Goal: Task Accomplishment & Management: Use online tool/utility

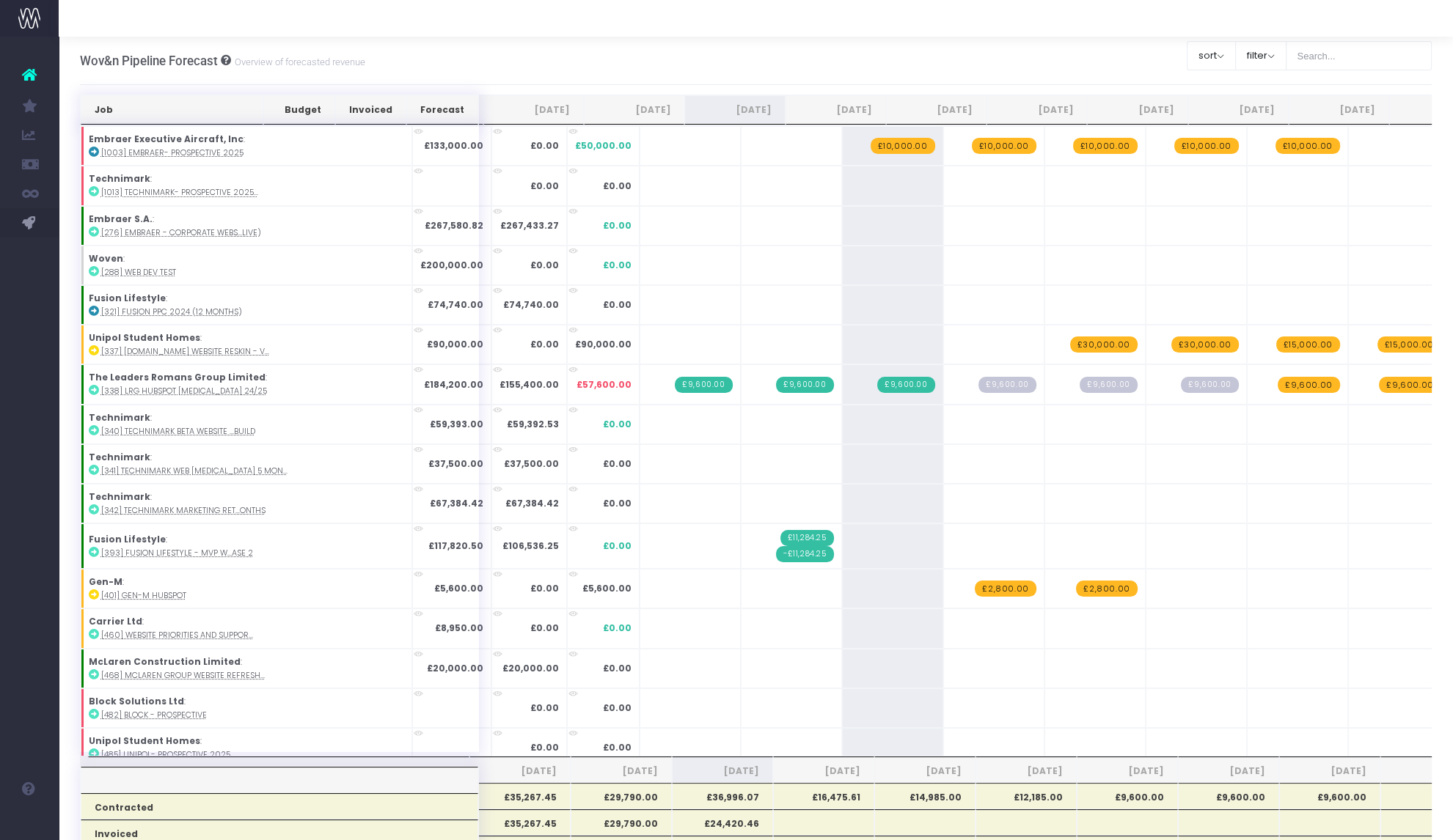
scroll to position [803, 0]
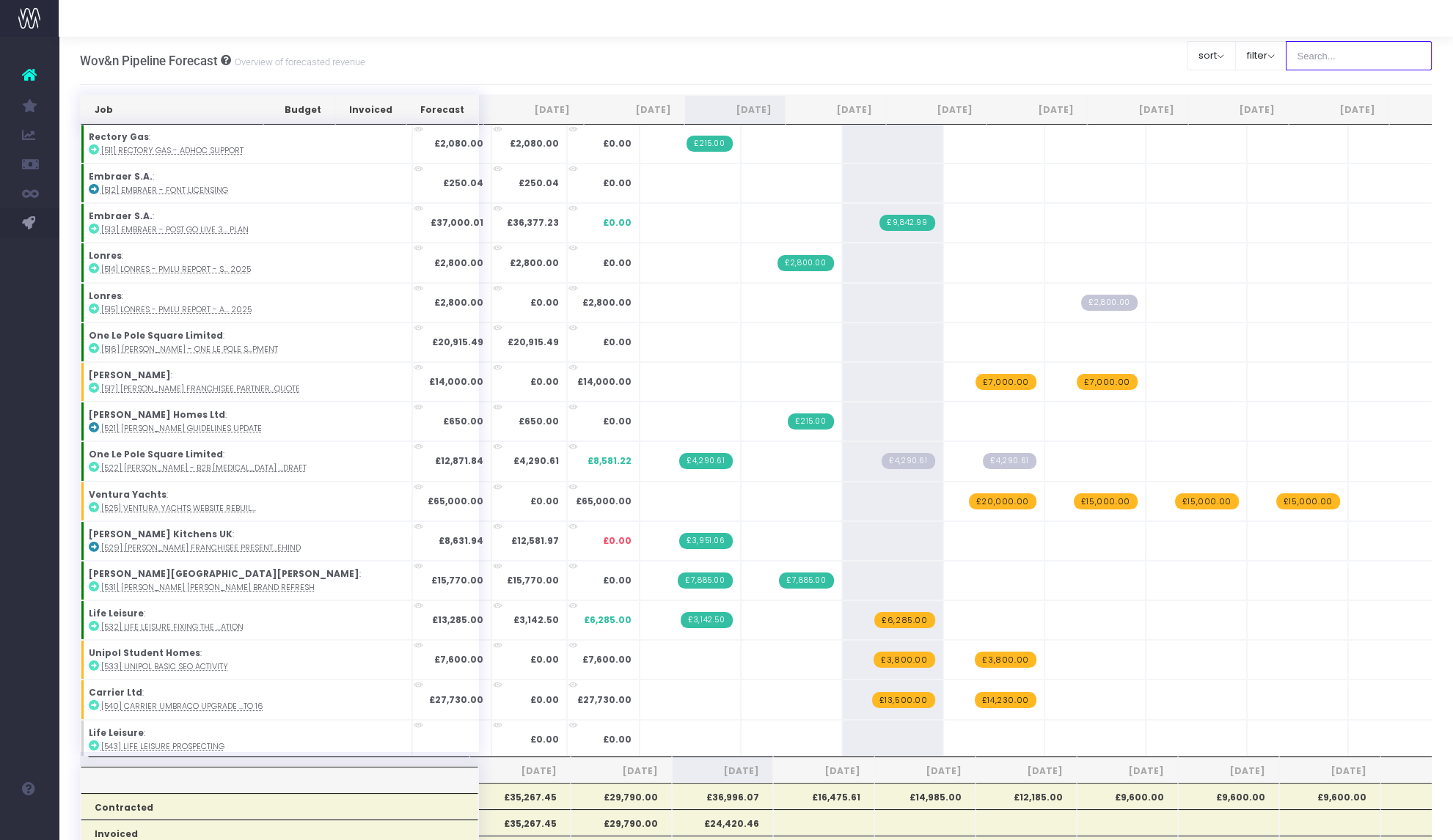
click at [1335, 56] on input "text" at bounding box center [1359, 55] width 147 height 30
type input "medium"
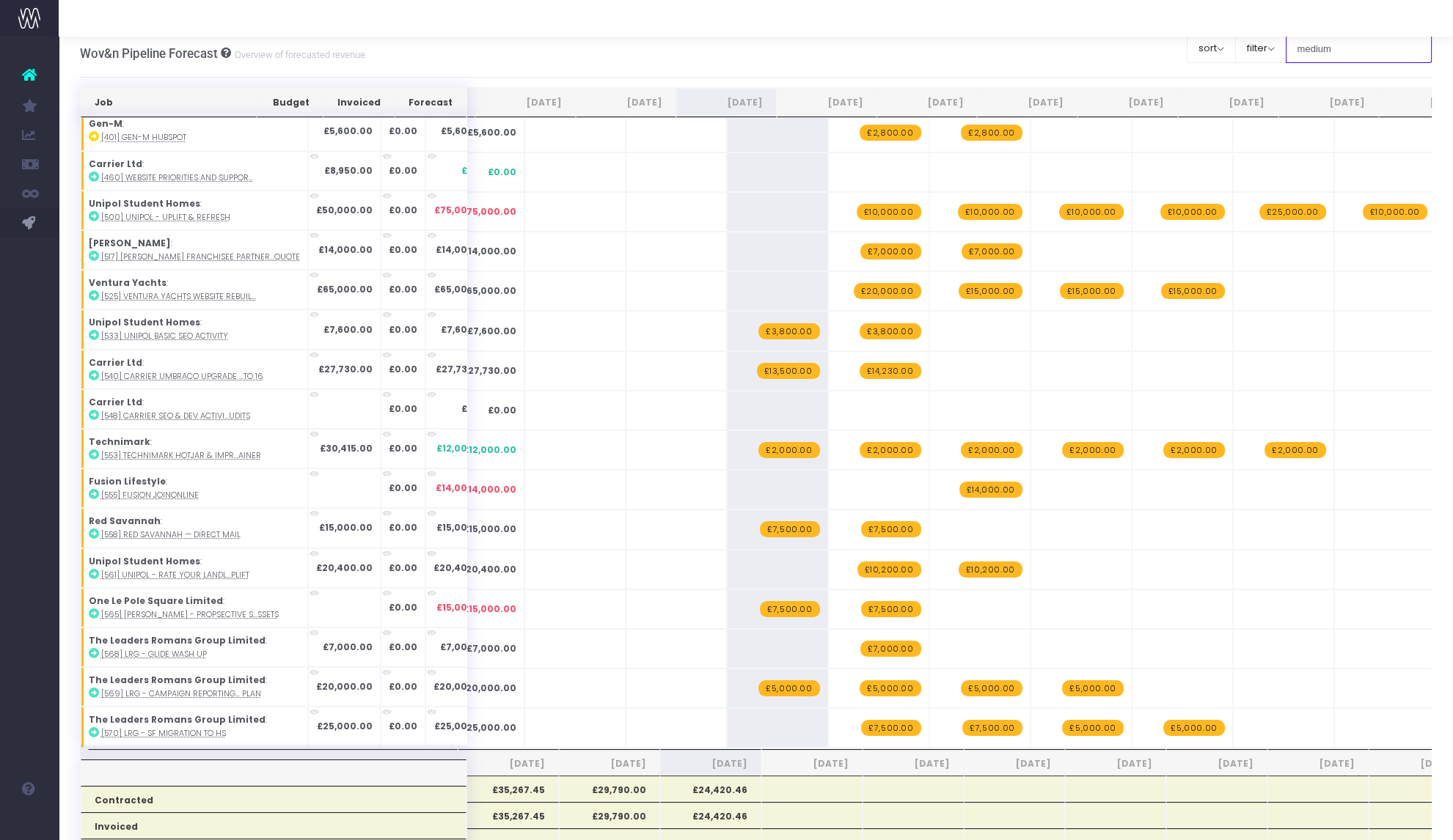
scroll to position [0, 0]
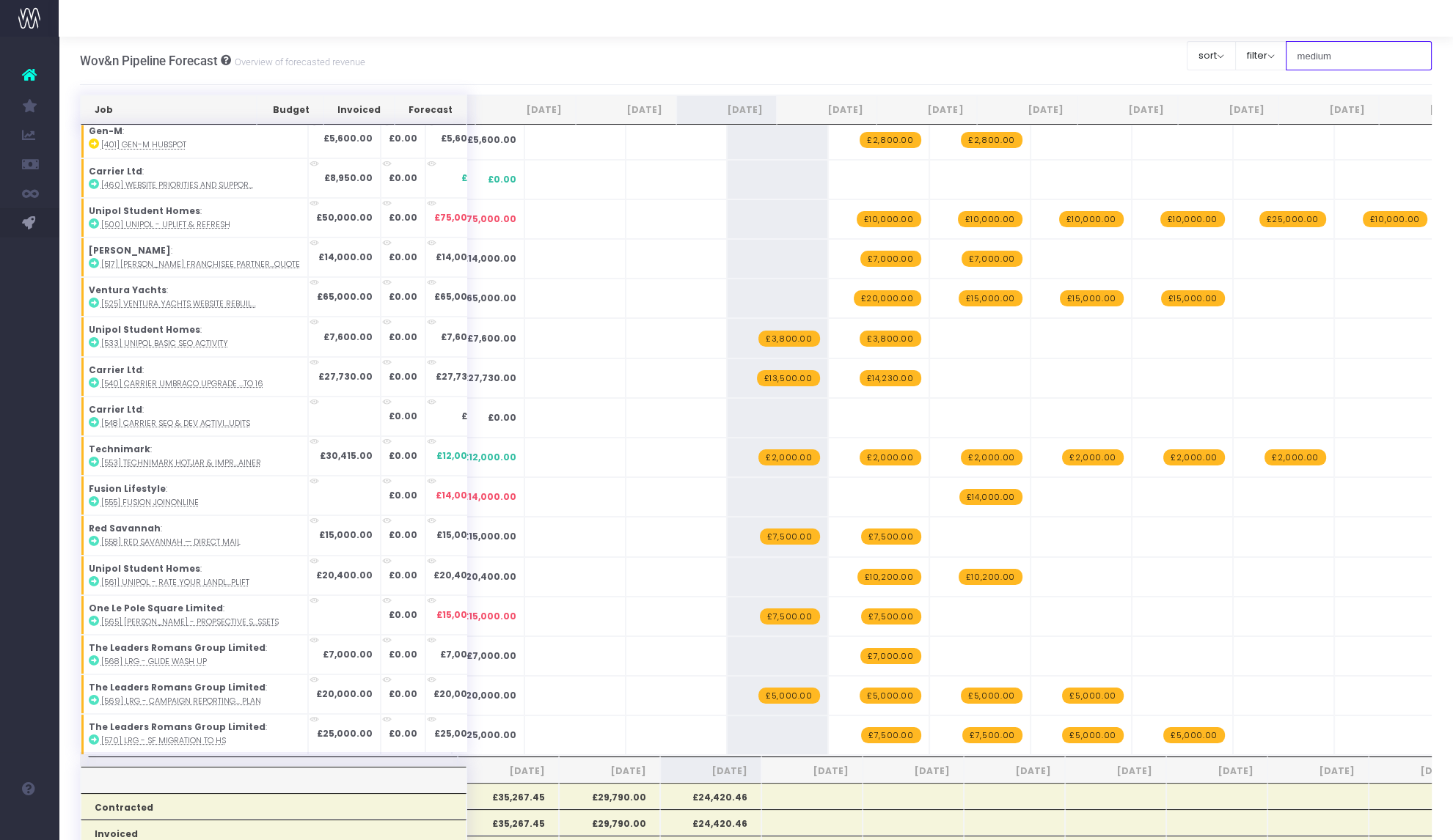
click at [1323, 53] on input "medium" at bounding box center [1359, 55] width 147 height 30
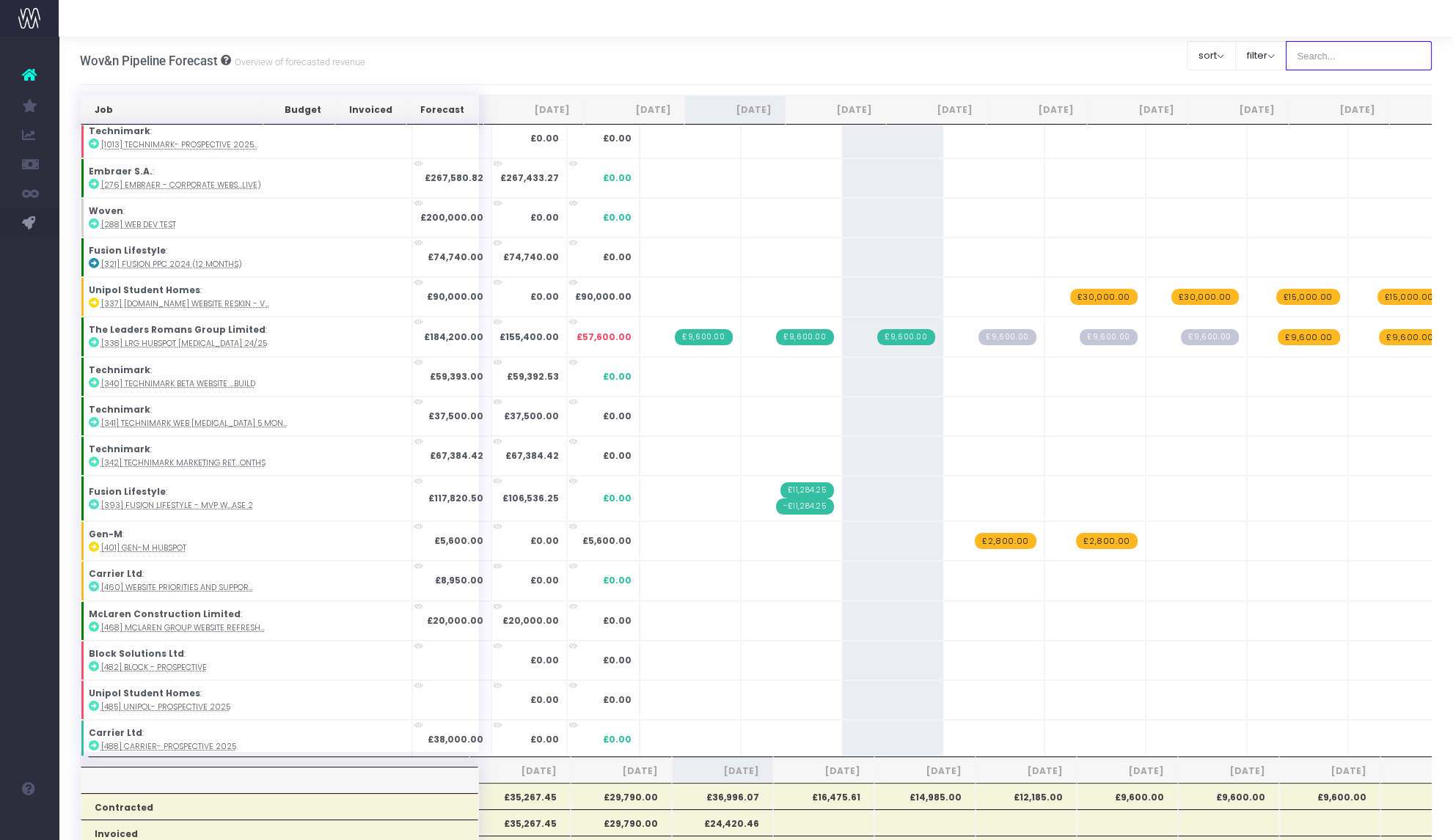
scroll to position [803, 0]
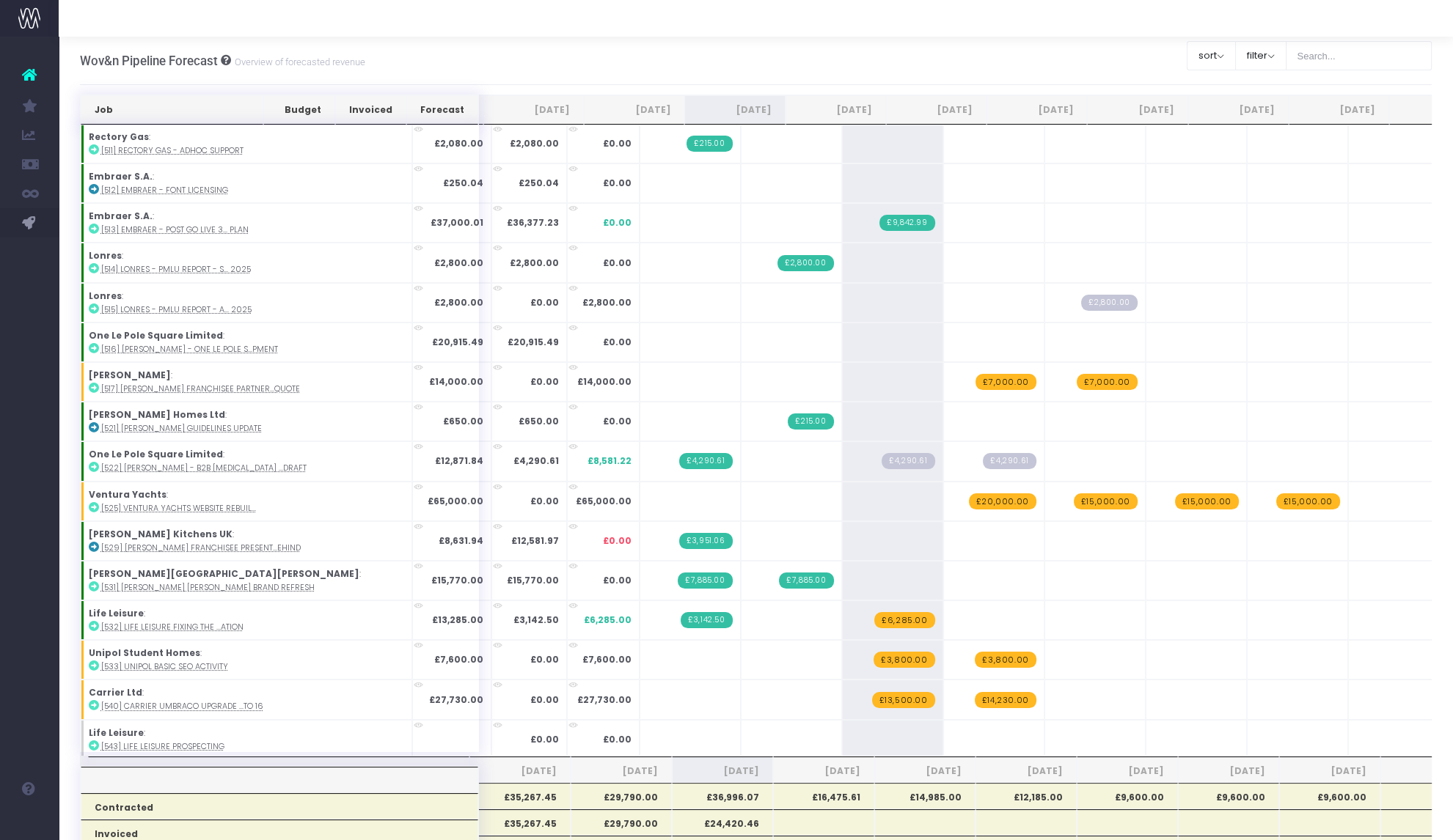
click at [874, 618] on span "£6,285.00" at bounding box center [904, 619] width 60 height 16
type input "10700"
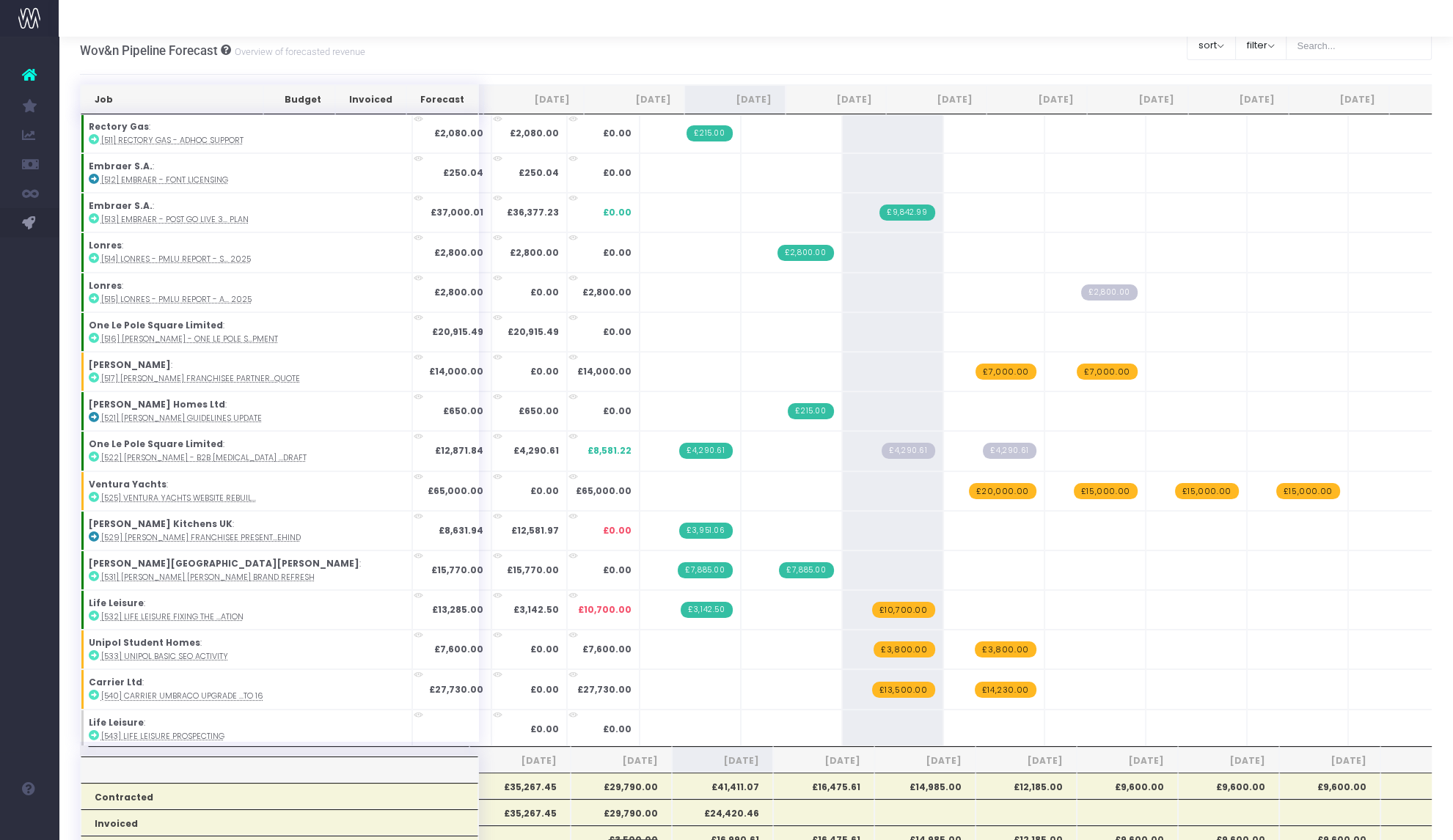
scroll to position [8, 0]
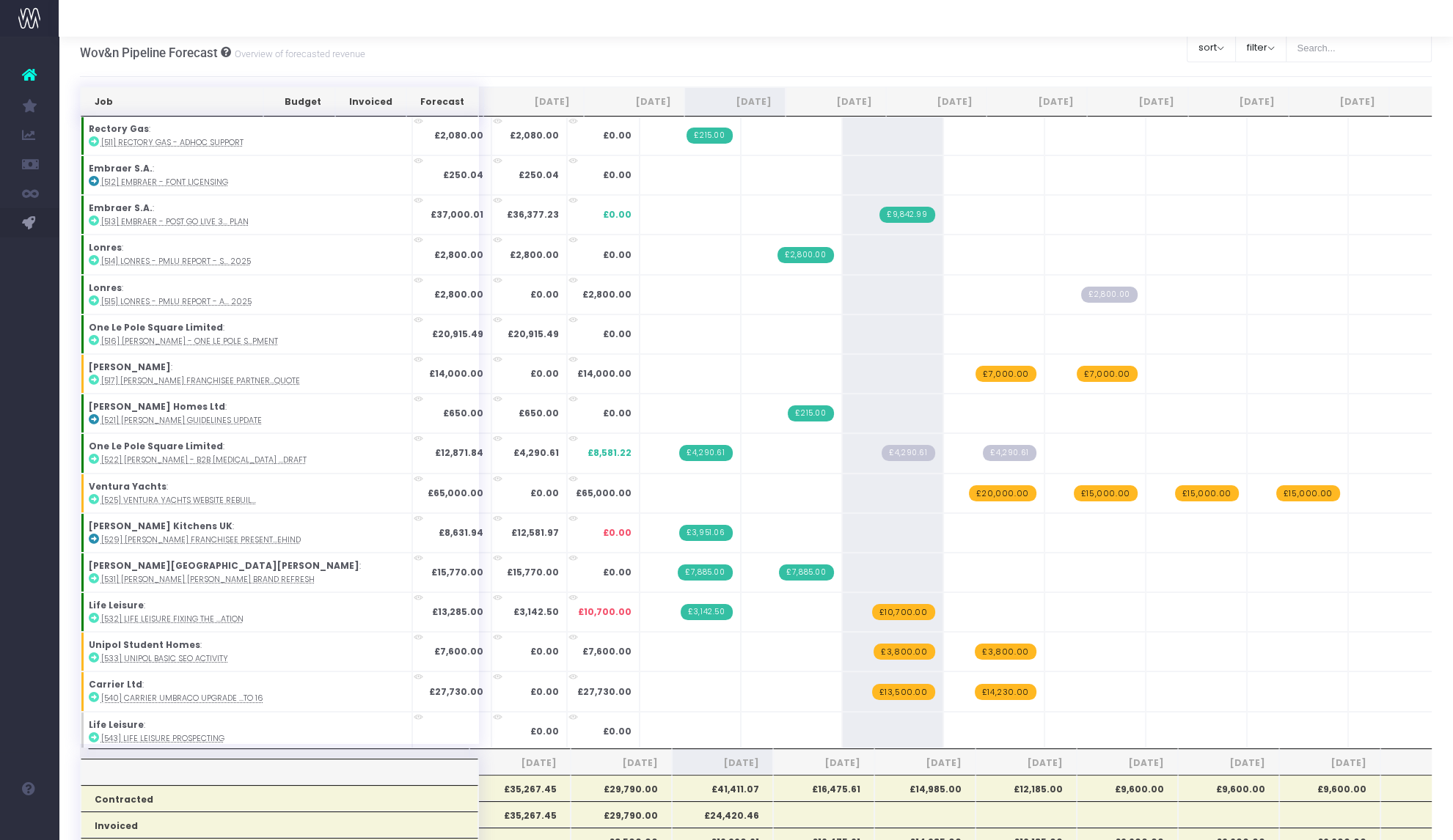
click at [0, 0] on span "+" at bounding box center [0, 0] width 0 height 0
type input "3000"
click at [0, 0] on span "+" at bounding box center [0, 0] width 0 height 0
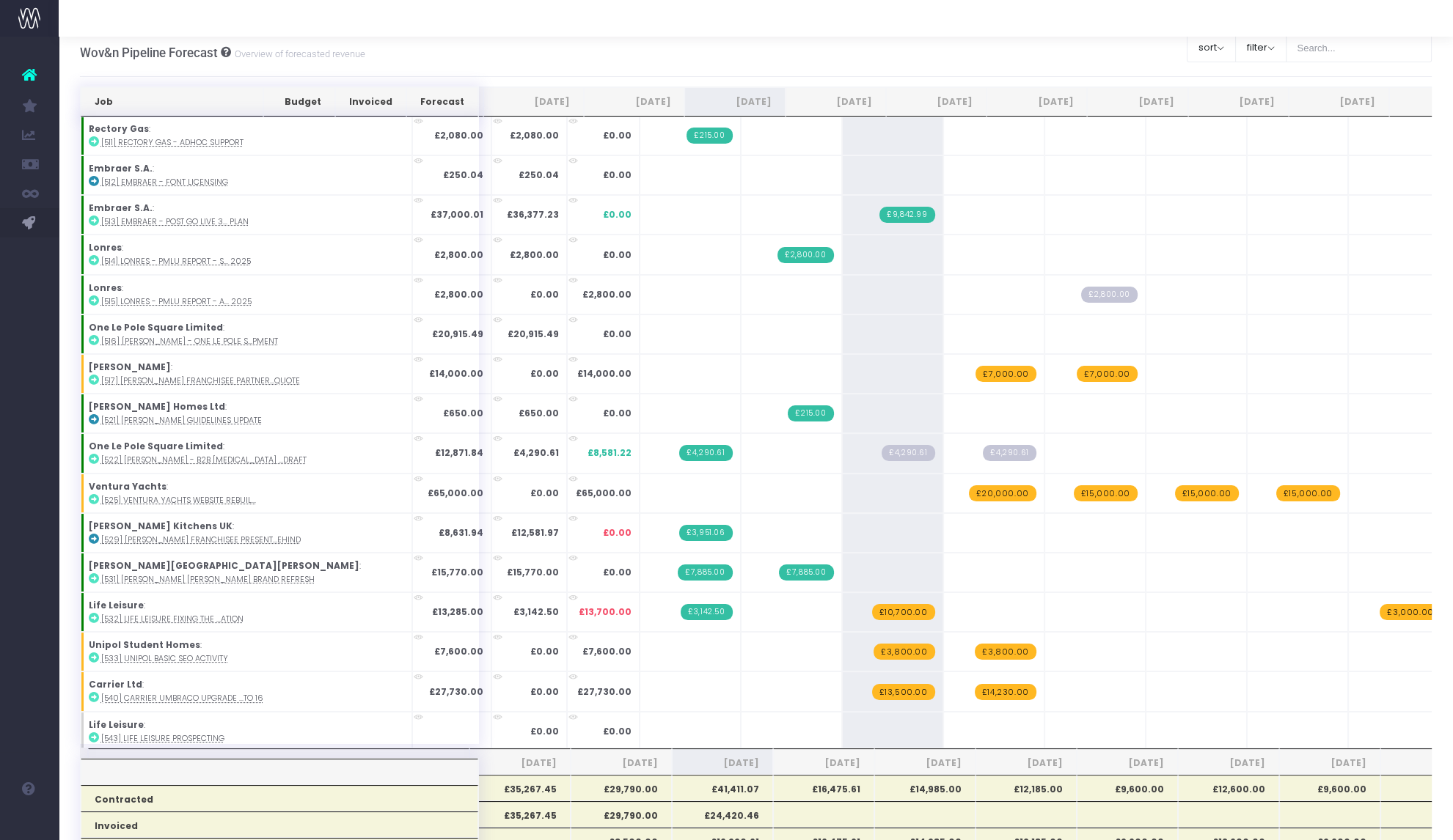
click at [0, 0] on span "+" at bounding box center [0, 0] width 0 height 0
type input "3000"
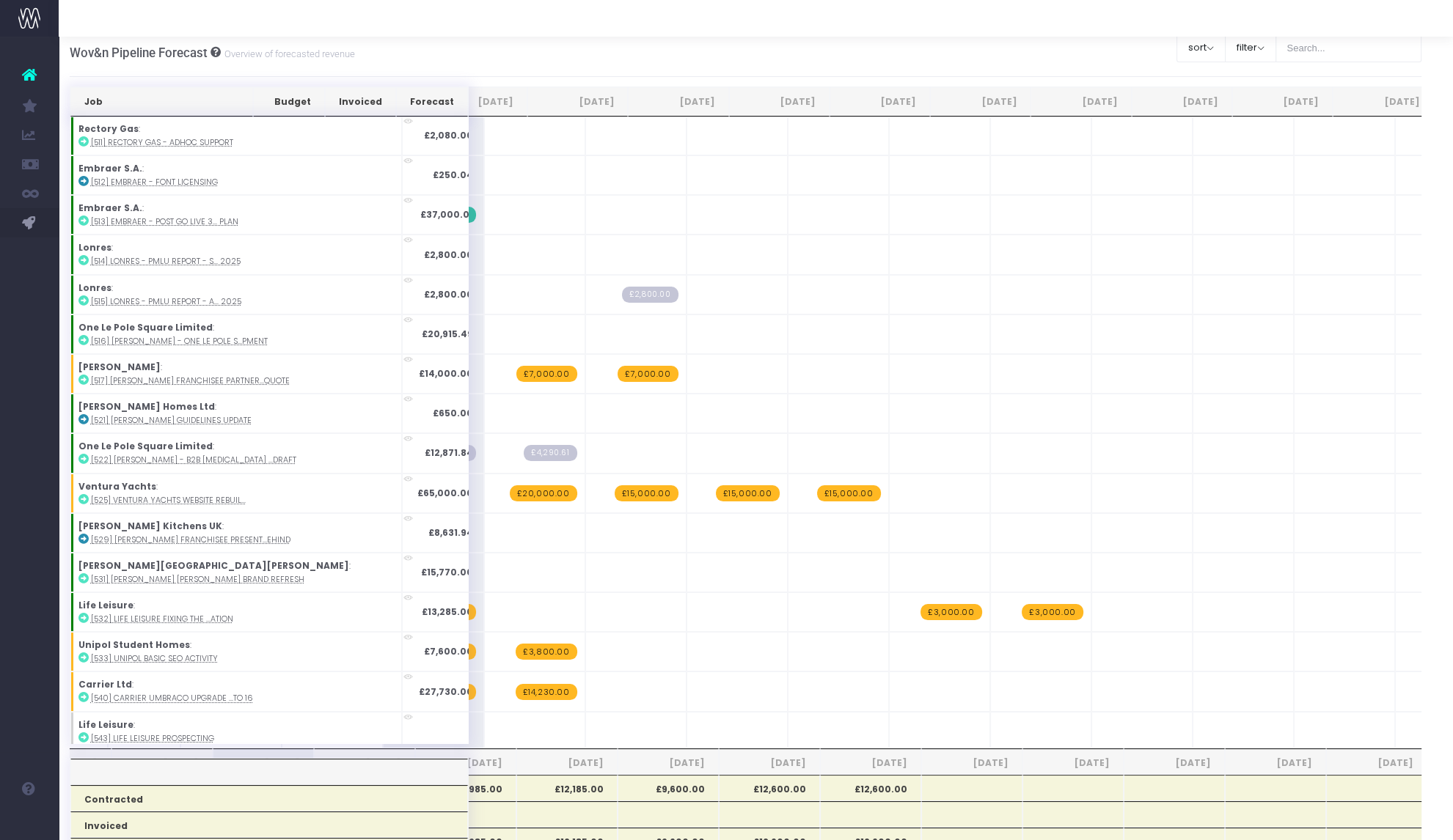
scroll to position [803, 451]
click at [0, 0] on span "+" at bounding box center [0, 0] width 0 height 0
type input "3000"
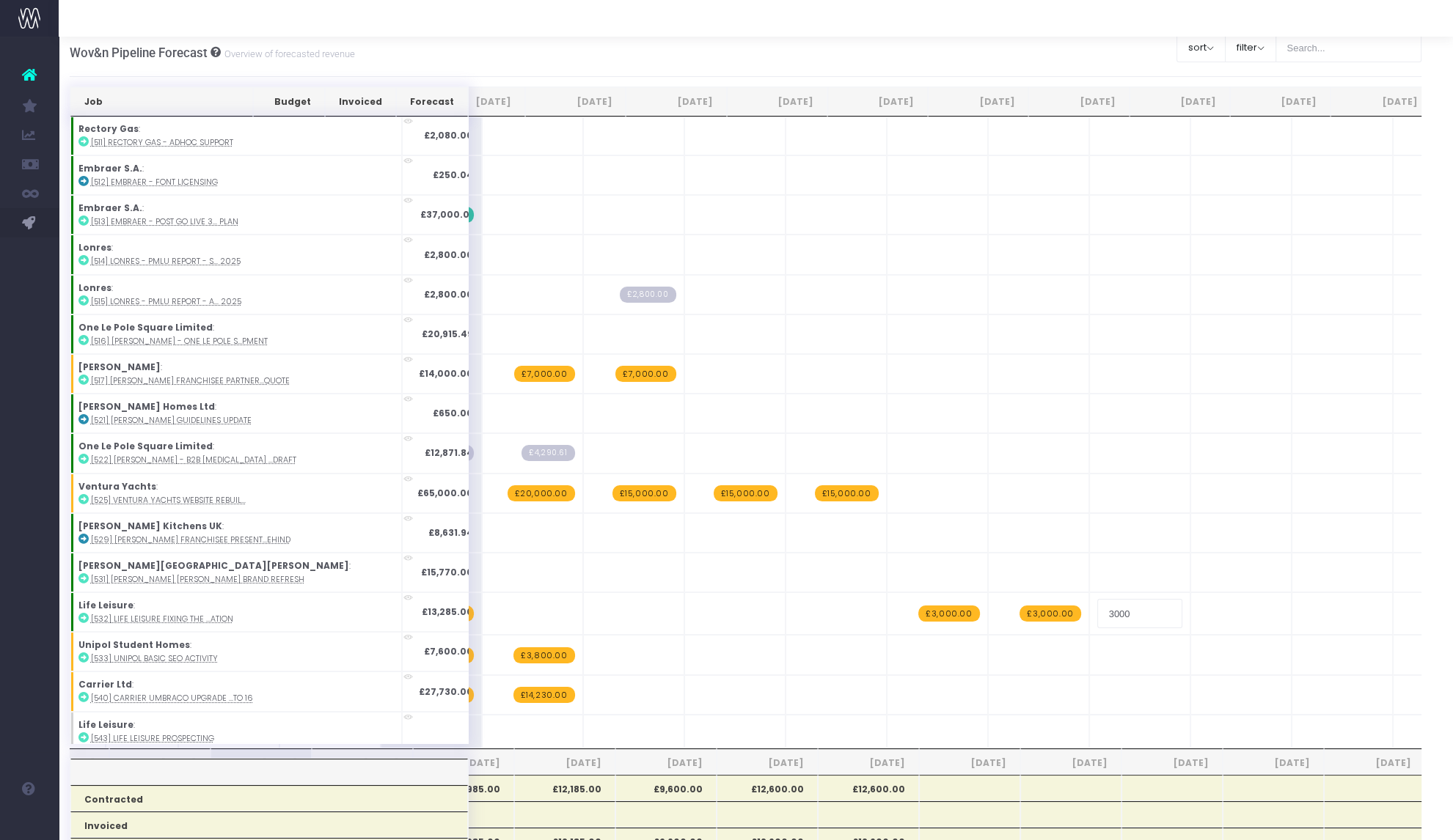
click at [0, 0] on span "+" at bounding box center [0, 0] width 0 height 0
type input "3000"
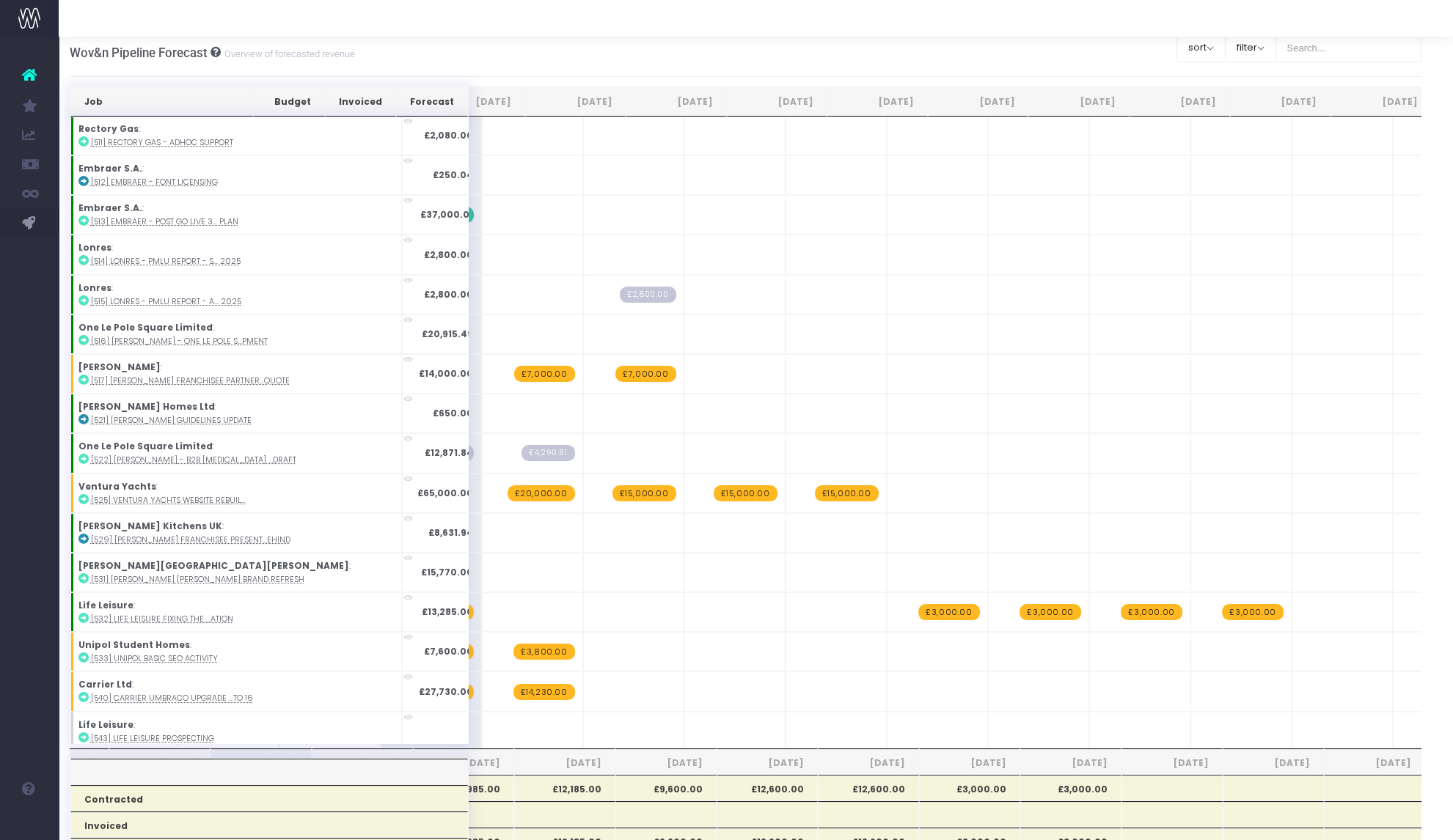
click at [0, 0] on span "+" at bounding box center [0, 0] width 0 height 0
type input "3000"
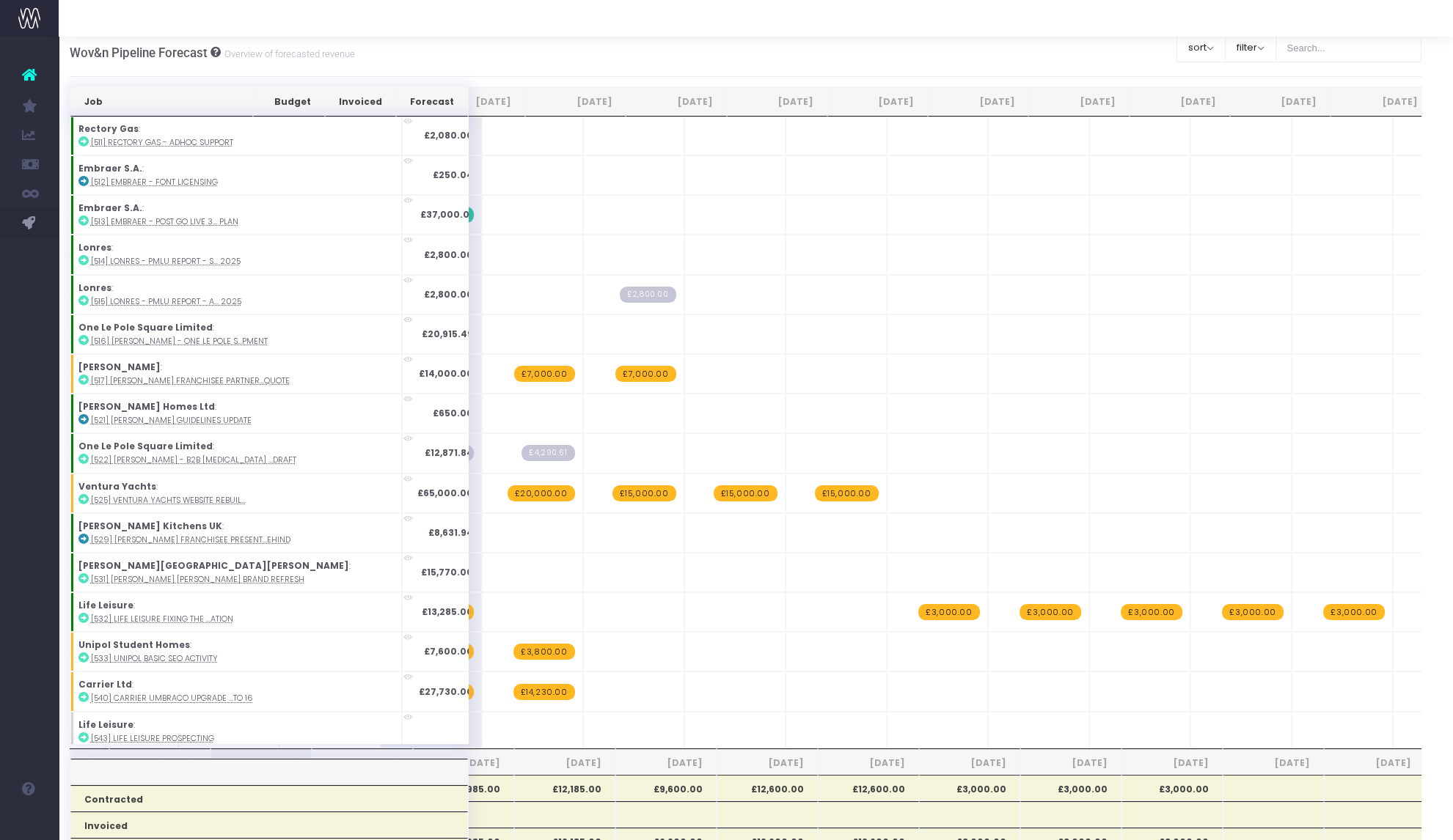
scroll to position [0, 164]
